Goal: Complete application form

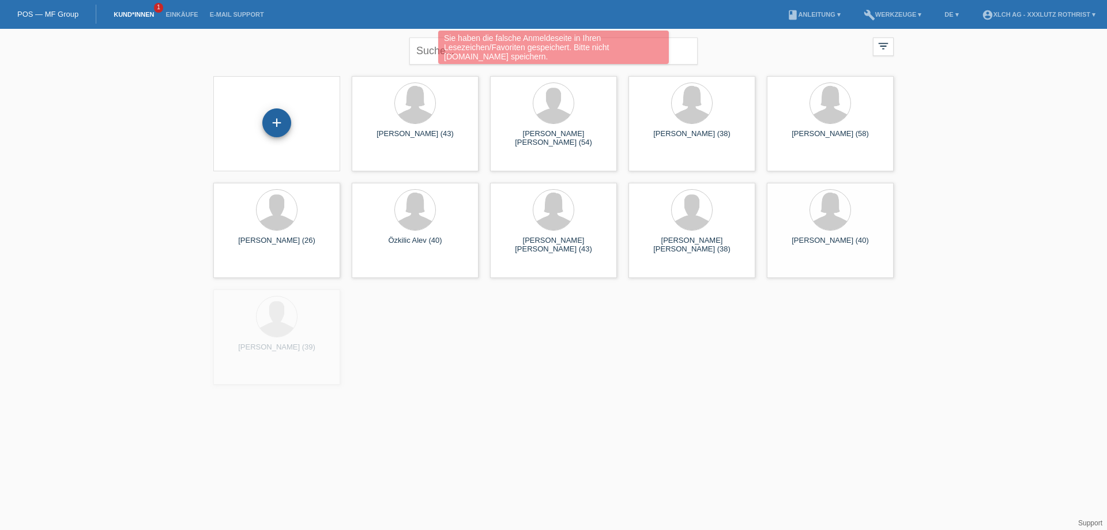
click at [276, 120] on div "+" at bounding box center [276, 122] width 29 height 29
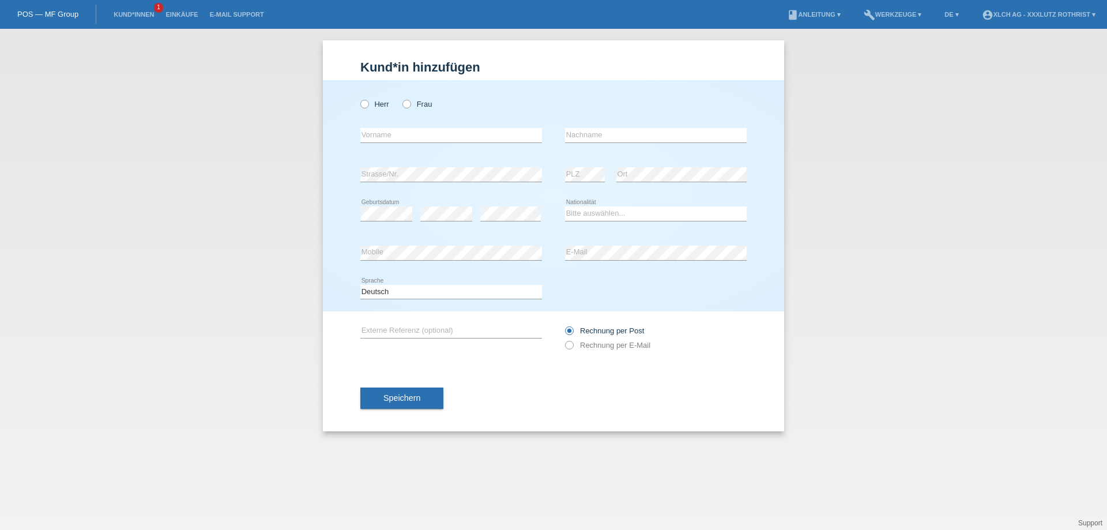
click at [372, 111] on div "Herr Frau" at bounding box center [452, 104] width 182 height 24
click at [370, 108] on label "Herr" at bounding box center [375, 104] width 29 height 9
click at [368, 107] on input "Herr" at bounding box center [364, 103] width 7 height 7
radio input "true"
click at [374, 157] on div "error Strasse/Nr." at bounding box center [452, 174] width 182 height 39
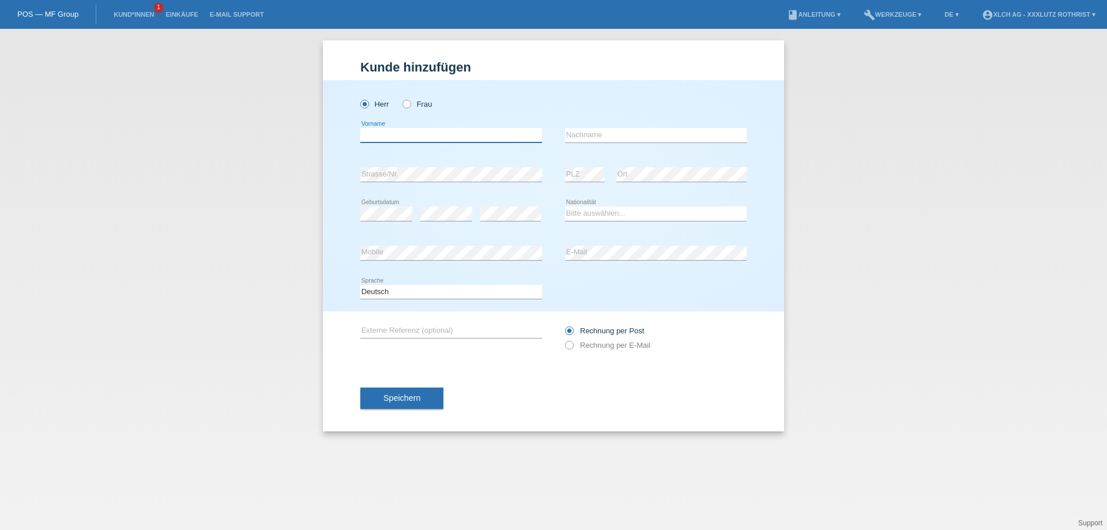
click at [378, 138] on input "text" at bounding box center [452, 135] width 182 height 14
type input "[PERSON_NAME]"
click at [453, 204] on div "error" at bounding box center [446, 213] width 52 height 39
click at [503, 205] on div "error" at bounding box center [510, 213] width 61 height 39
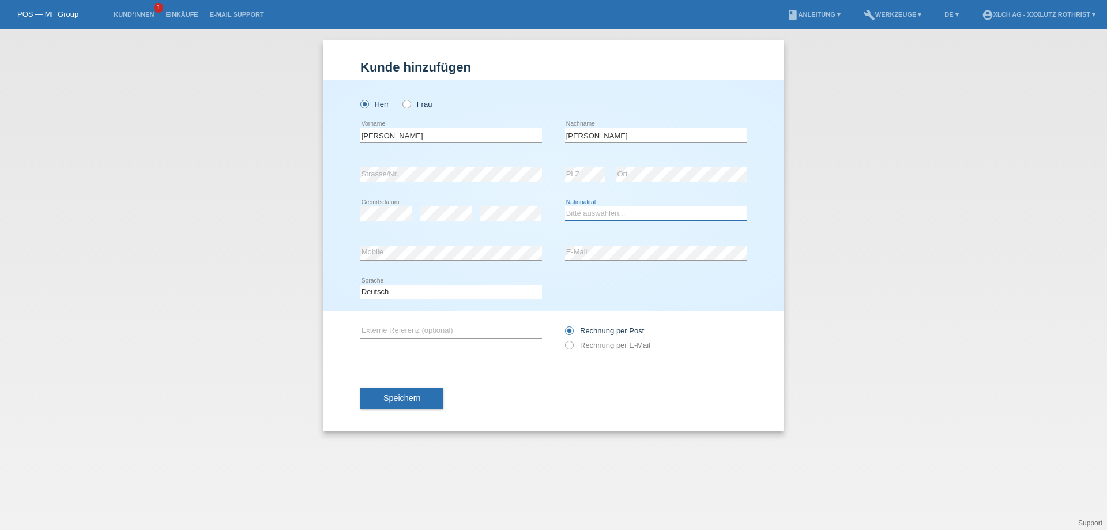
click at [621, 208] on select "Bitte auswählen... Schweiz Deutschland Liechtenstein Österreich ------------ Af…" at bounding box center [656, 214] width 182 height 14
select select "LK"
click at [565, 207] on select "Bitte auswählen... Schweiz Deutschland Liechtenstein Österreich ------------ Af…" at bounding box center [656, 214] width 182 height 14
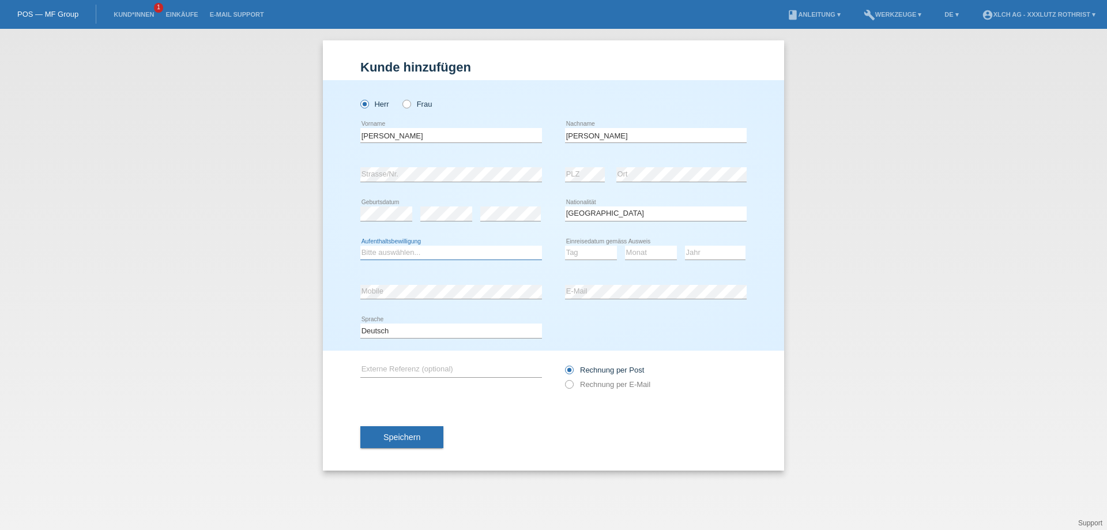
click at [431, 258] on select "Bitte auswählen... C B B - Flüchtlingsstatus Andere" at bounding box center [452, 253] width 182 height 14
select select "B"
click at [361, 246] on select "Bitte auswählen... C B B - Flüchtlingsstatus Andere" at bounding box center [452, 253] width 182 height 14
click at [570, 251] on select "Tag 01 02 03 04 05 06 07 08 09 10 11" at bounding box center [591, 253] width 52 height 14
select select "18"
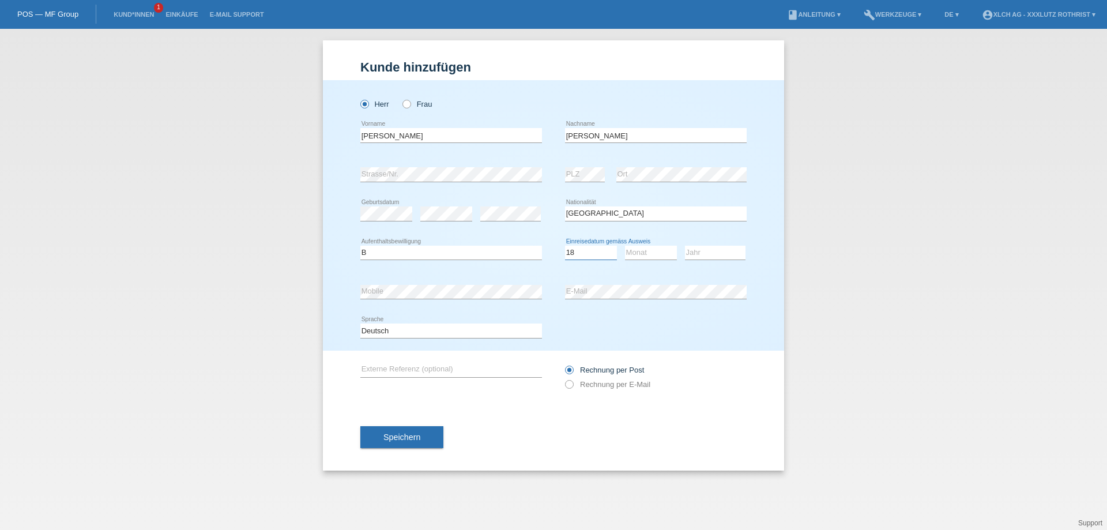
click at [565, 246] on select "Tag 01 02 03 04 05 06 07 08 09 10 11" at bounding box center [591, 253] width 52 height 14
click at [651, 257] on select "Monat 01 02 03 04 05 06 07 08 09 10 11" at bounding box center [651, 253] width 52 height 14
select select "04"
click at [625, 246] on select "Monat 01 02 03 04 05 06 07 08 09 10 11" at bounding box center [651, 253] width 52 height 14
click at [722, 254] on select "Jahr 2025 2024 2023 2022 2021 2020 2019 2018 2017 2016 2015 2014 2013 2012 2011…" at bounding box center [715, 253] width 61 height 14
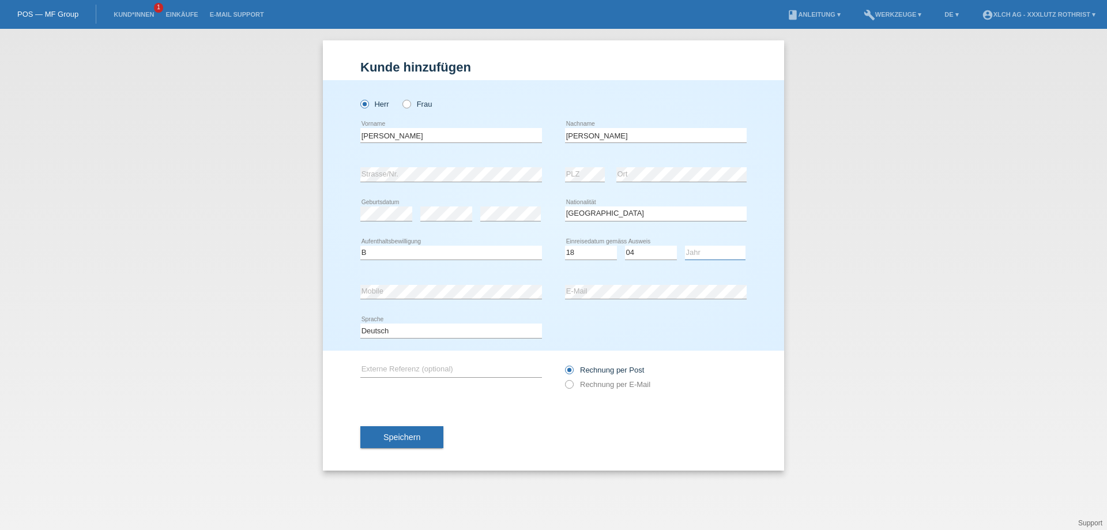
select select "2016"
click at [685, 246] on select "Jahr 2025 2024 2023 2022 2021 2020 2019 2018 2017 2016 2015 2014 2013 2012 2011…" at bounding box center [715, 253] width 61 height 14
click at [416, 299] on icon at bounding box center [452, 299] width 182 height 1
click at [403, 432] on button "Speichern" at bounding box center [402, 437] width 83 height 22
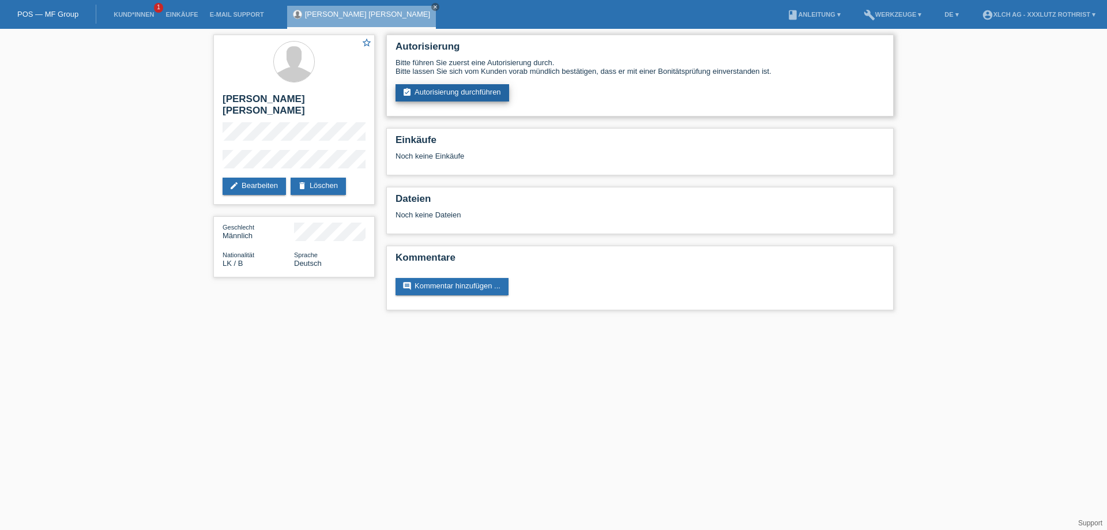
click at [420, 87] on link "assignment_turned_in Autorisierung durchführen" at bounding box center [453, 92] width 114 height 17
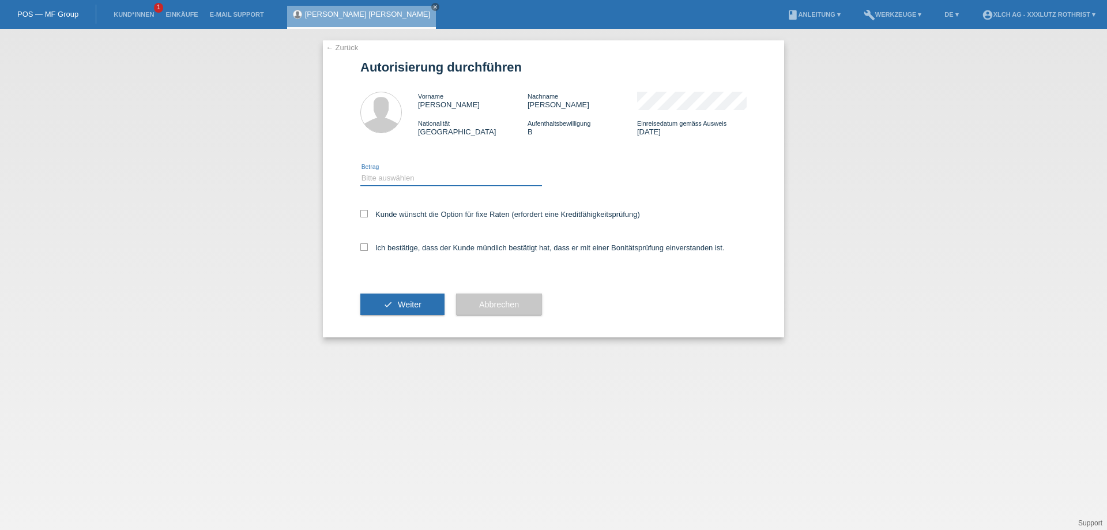
click at [420, 173] on select "Bitte auswählen CHF 1.00 - CHF 499.00 CHF 500.00 - CHF 1'999.00 CHF 2'000.00 - …" at bounding box center [452, 178] width 182 height 14
select select "3"
click at [361, 173] on select "Bitte auswählen CHF 1.00 - CHF 499.00 CHF 500.00 - CHF 1'999.00 CHF 2'000.00 - …" at bounding box center [452, 178] width 182 height 14
click at [370, 216] on label "Kunde wünscht die Option für fixe Raten (erfordert eine Kreditfähigkeitsprüfung)" at bounding box center [501, 214] width 280 height 9
click at [368, 216] on input "Kunde wünscht die Option für fixe Raten (erfordert eine Kreditfähigkeitsprüfung)" at bounding box center [364, 213] width 7 height 7
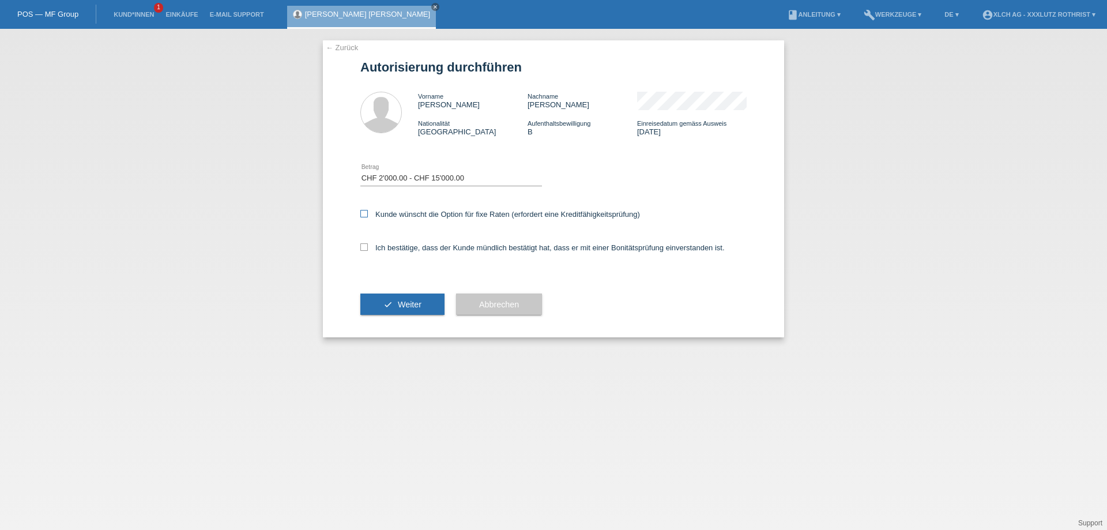
checkbox input "true"
click at [366, 247] on icon at bounding box center [364, 246] width 7 height 7
click at [366, 247] on input "Ich bestätige, dass der Kunde mündlich bestätigt hat, dass er mit einer Bonität…" at bounding box center [364, 246] width 7 height 7
checkbox input "true"
click at [390, 305] on button "check Weiter" at bounding box center [403, 305] width 84 height 22
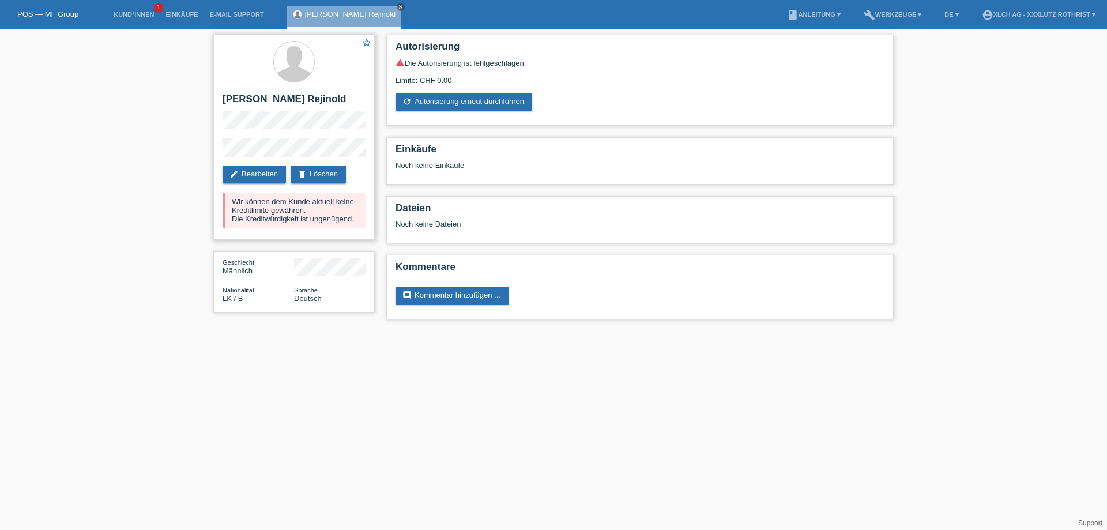
drag, startPoint x: 452, startPoint y: 77, endPoint x: 351, endPoint y: 64, distance: 102.4
click at [351, 64] on div "star_border Mariyanayagam Vinsanlos Rejinold edit Bearbeiten delete Löschen Wir…" at bounding box center [554, 180] width 692 height 302
click at [456, 89] on div "warning Die Autorisierung ist fehlgeschlagen. Limite: CHF 0.00 refresh Autorisi…" at bounding box center [640, 84] width 489 height 52
drag, startPoint x: 461, startPoint y: 75, endPoint x: 423, endPoint y: 75, distance: 38.1
click at [423, 75] on div "Limite: CHF 0.00" at bounding box center [640, 75] width 489 height 17
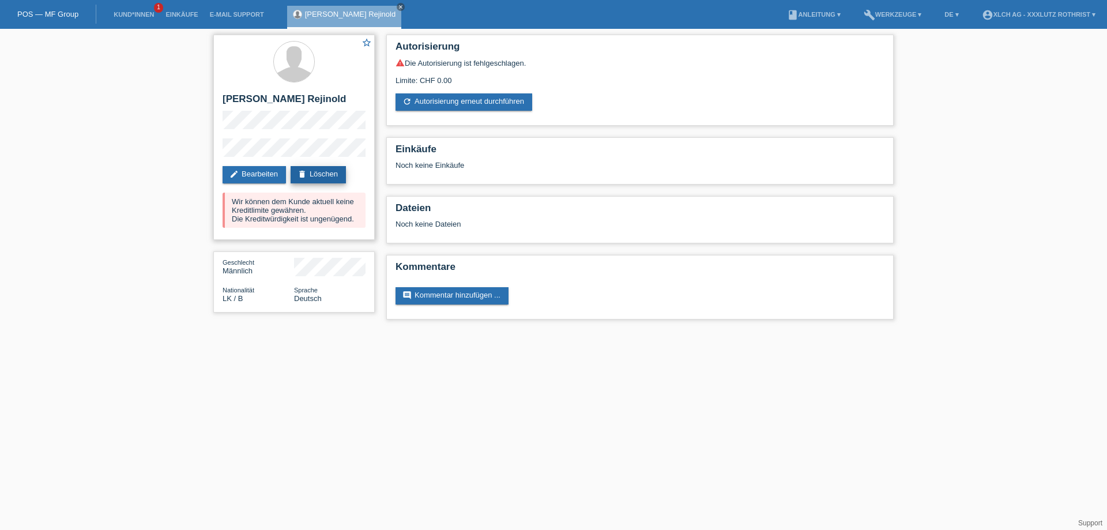
click at [314, 178] on link "delete Löschen" at bounding box center [318, 174] width 55 height 17
